Goal: Check status

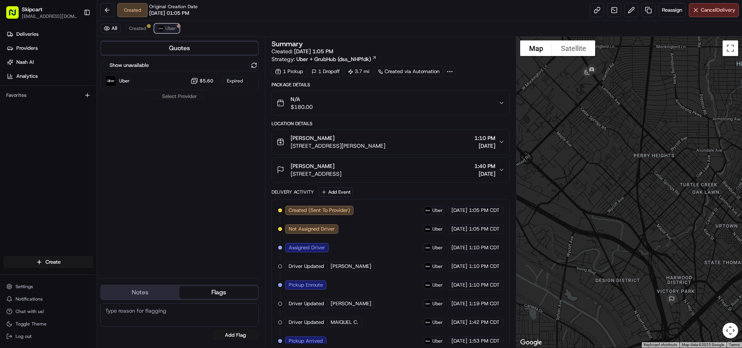
click at [171, 29] on span "Uber" at bounding box center [170, 28] width 10 height 6
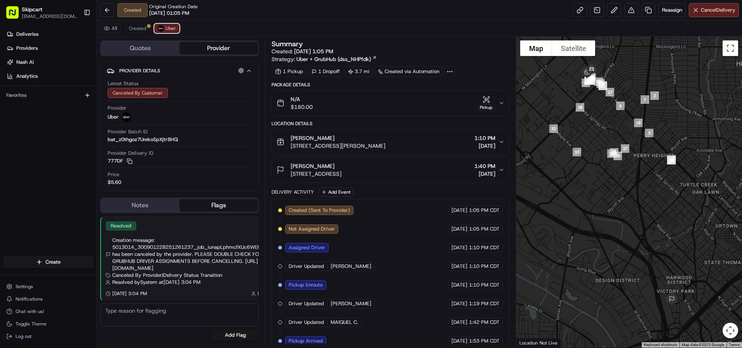
scroll to position [64, 0]
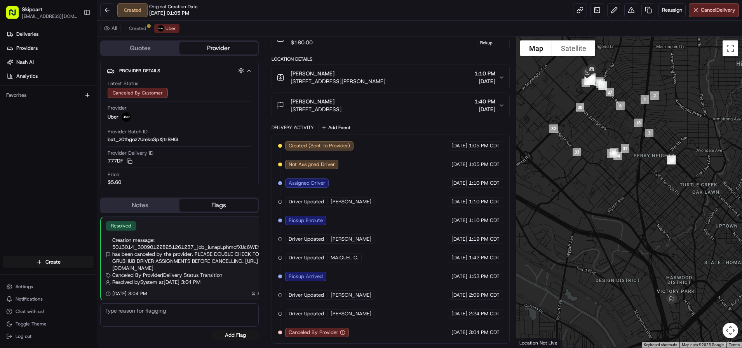
click at [444, 12] on div "Created Original Creation Date 08/16/2025 01:05 PM Reassign Cancel Delivery" at bounding box center [419, 10] width 645 height 21
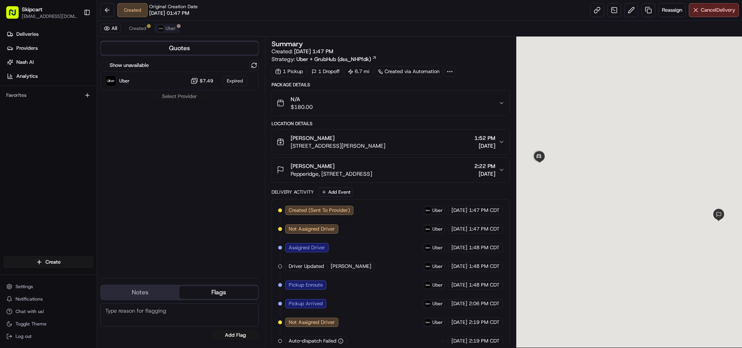
click at [172, 35] on div "All Created Uber Quotes Show unavailable Uber $7.49 Expired Select Provider Not…" at bounding box center [419, 184] width 645 height 327
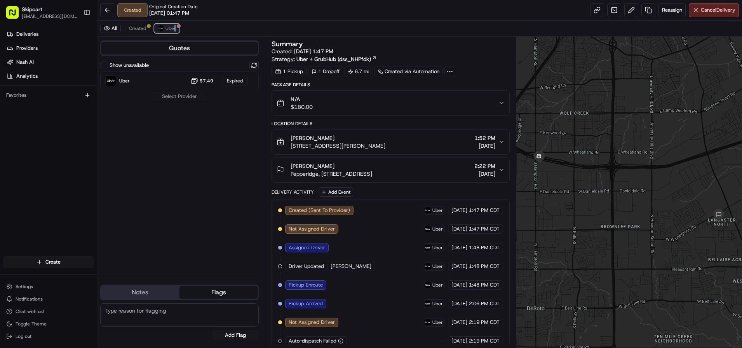
drag, startPoint x: 172, startPoint y: 33, endPoint x: 171, endPoint y: 27, distance: 5.6
click at [171, 27] on span "Uber" at bounding box center [170, 28] width 10 height 6
